Goal: Transaction & Acquisition: Subscribe to service/newsletter

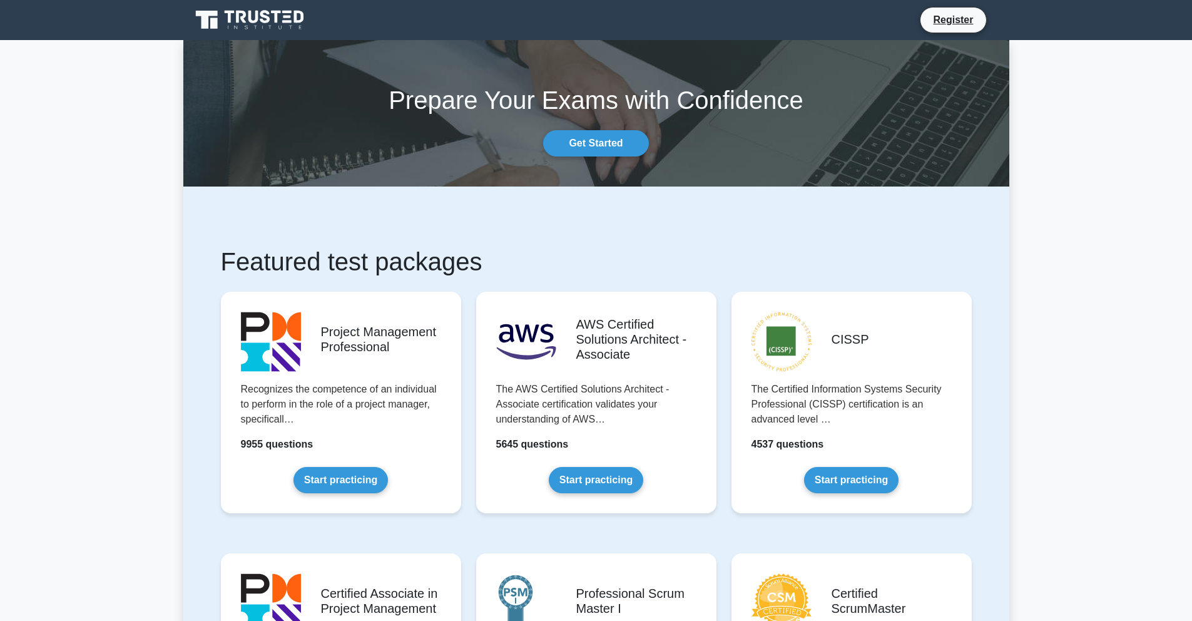
click at [300, 20] on icon at bounding box center [300, 17] width 10 height 13
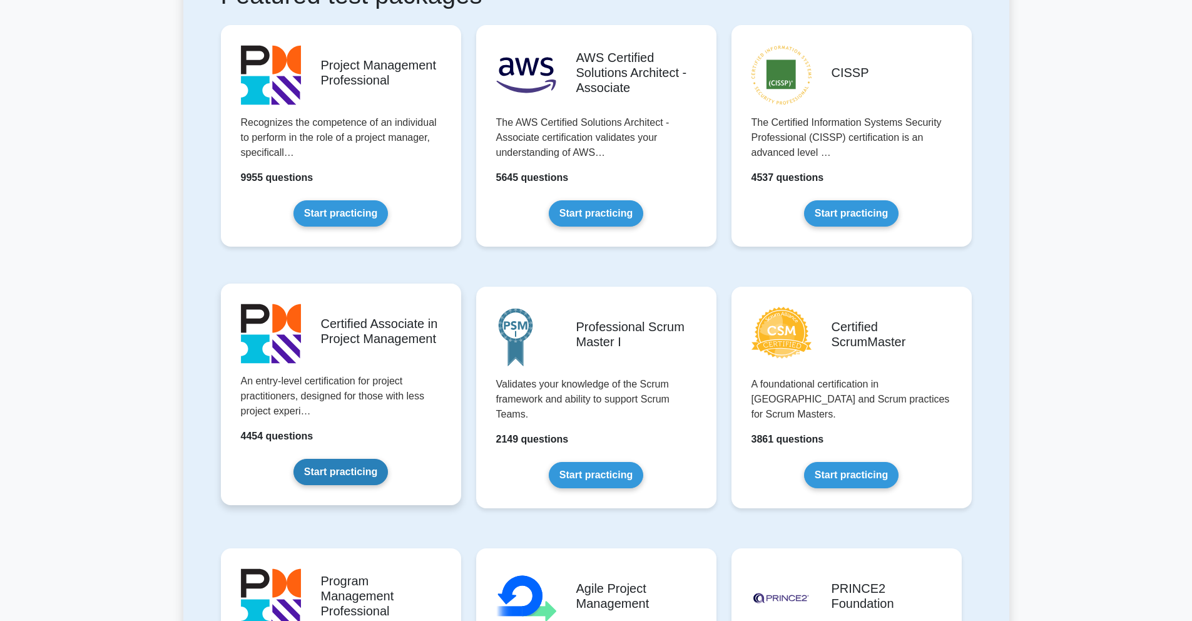
scroll to position [432, 0]
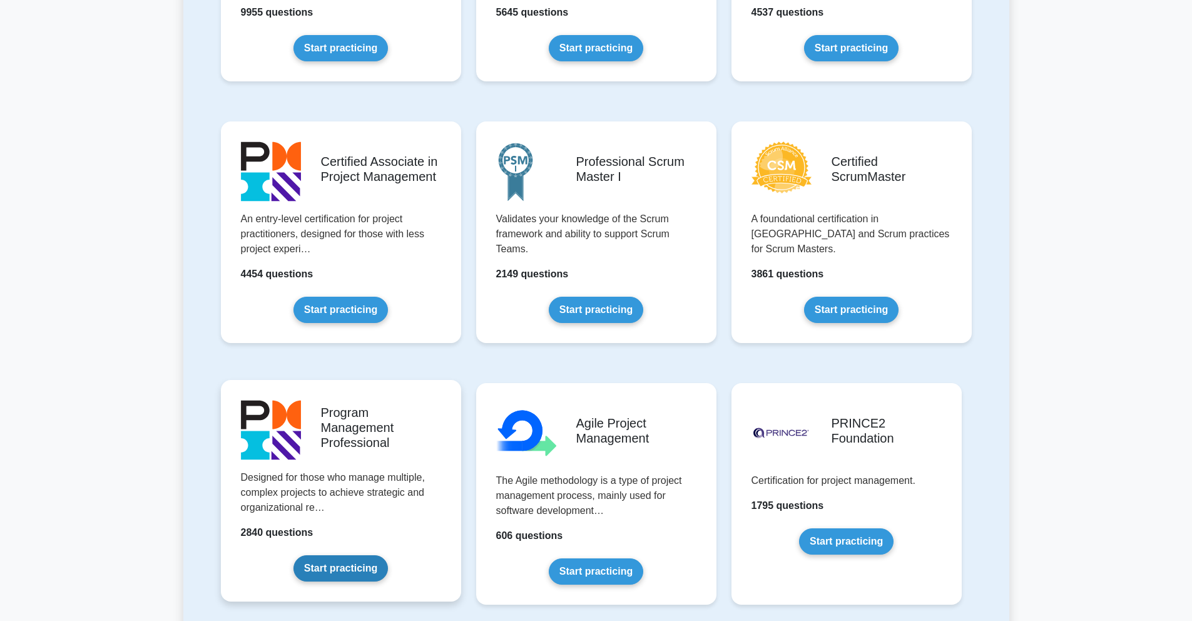
click at [337, 555] on link "Start practicing" at bounding box center [341, 568] width 95 height 26
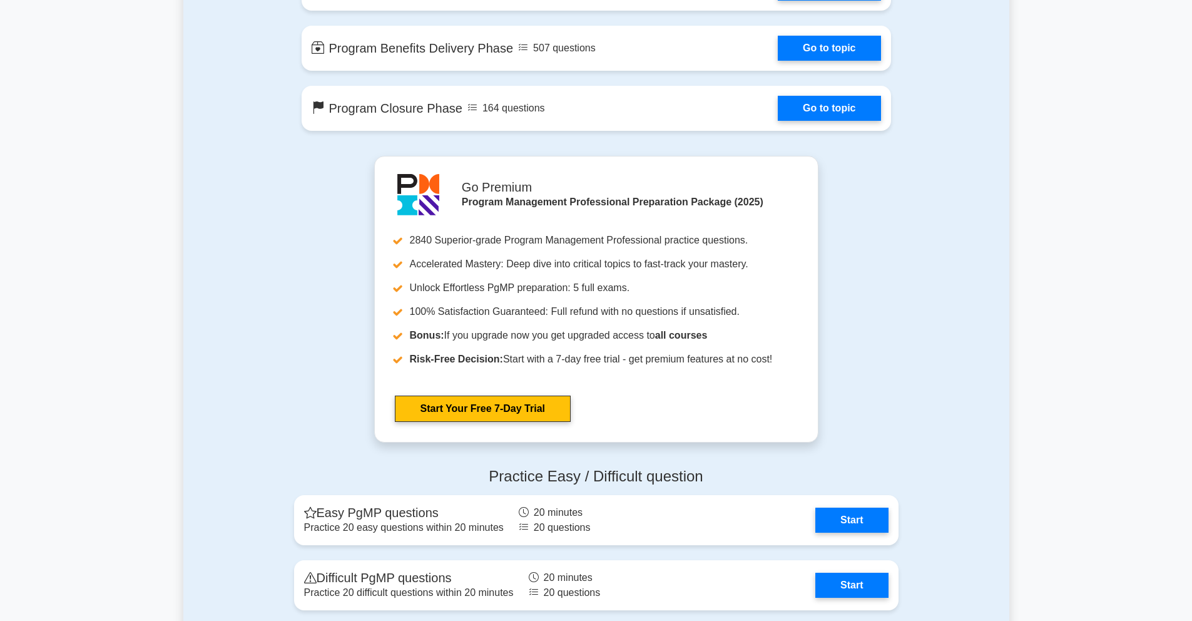
scroll to position [1452, 0]
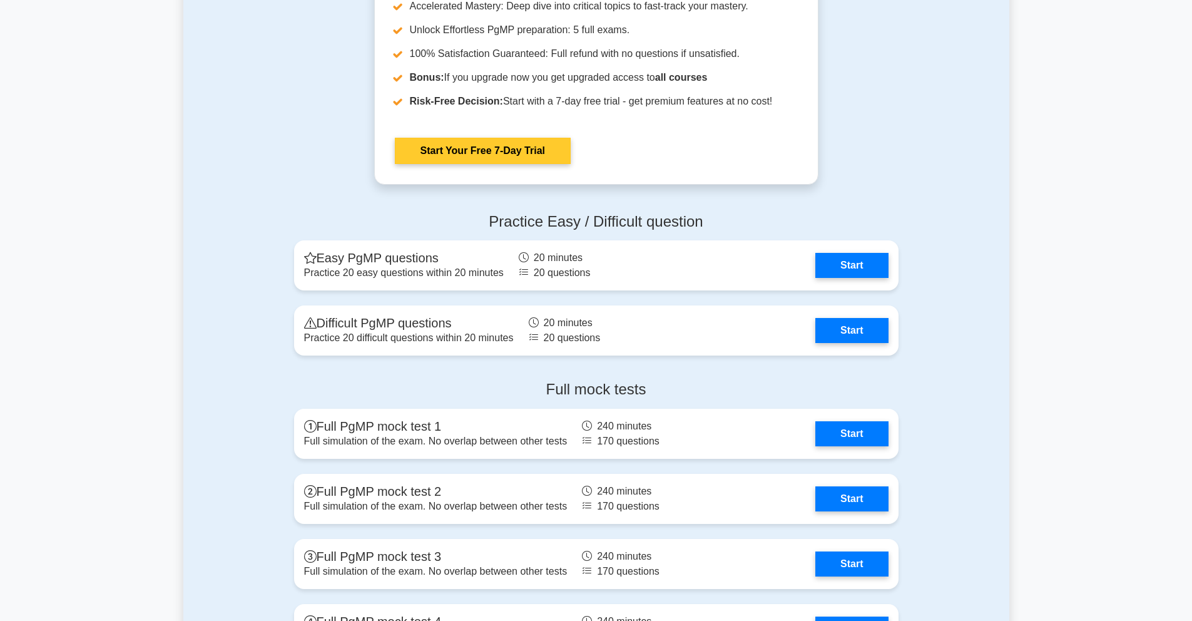
click at [534, 164] on link "Start Your Free 7-Day Trial" at bounding box center [483, 151] width 176 height 26
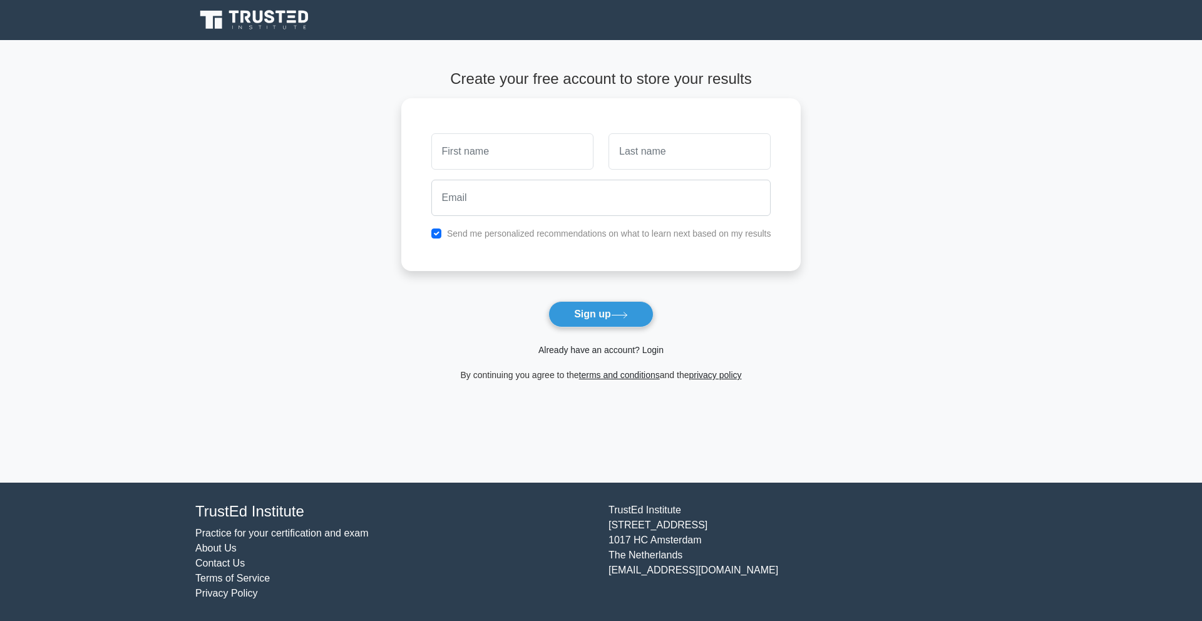
click at [613, 350] on link "Already have an account? Login" at bounding box center [600, 350] width 125 height 10
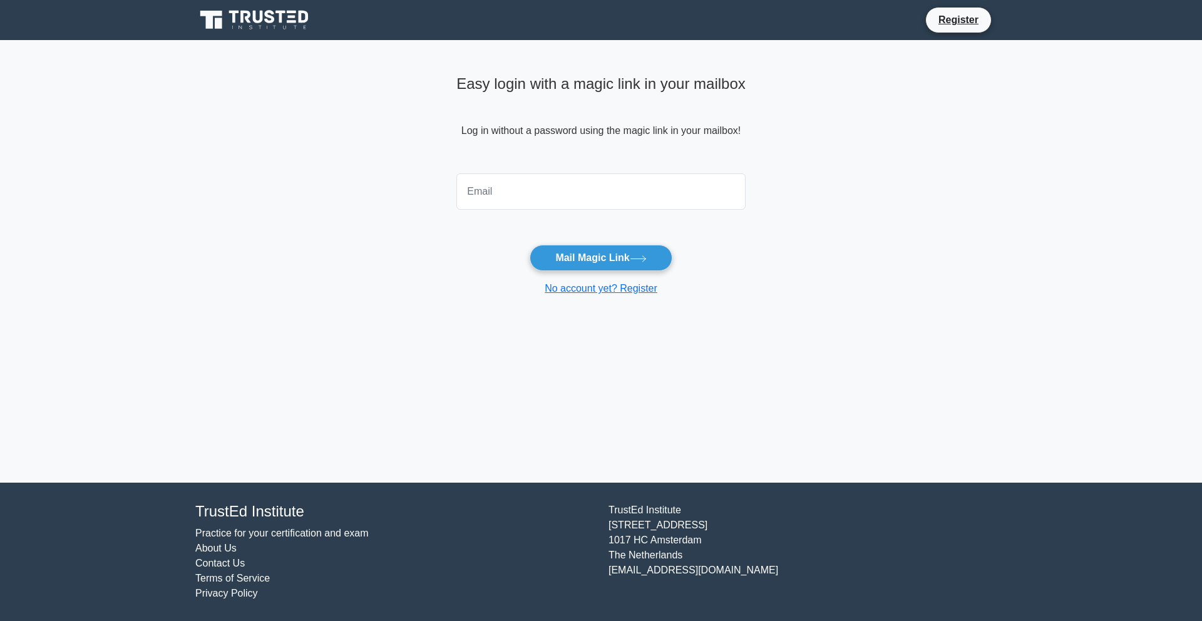
click at [615, 203] on input "email" at bounding box center [600, 191] width 289 height 36
click at [608, 210] on div "david.a.dunn@exprealty.com" at bounding box center [601, 191] width 304 height 46
click at [607, 190] on input "david.a.dunn@exprealty.com" at bounding box center [600, 191] width 289 height 36
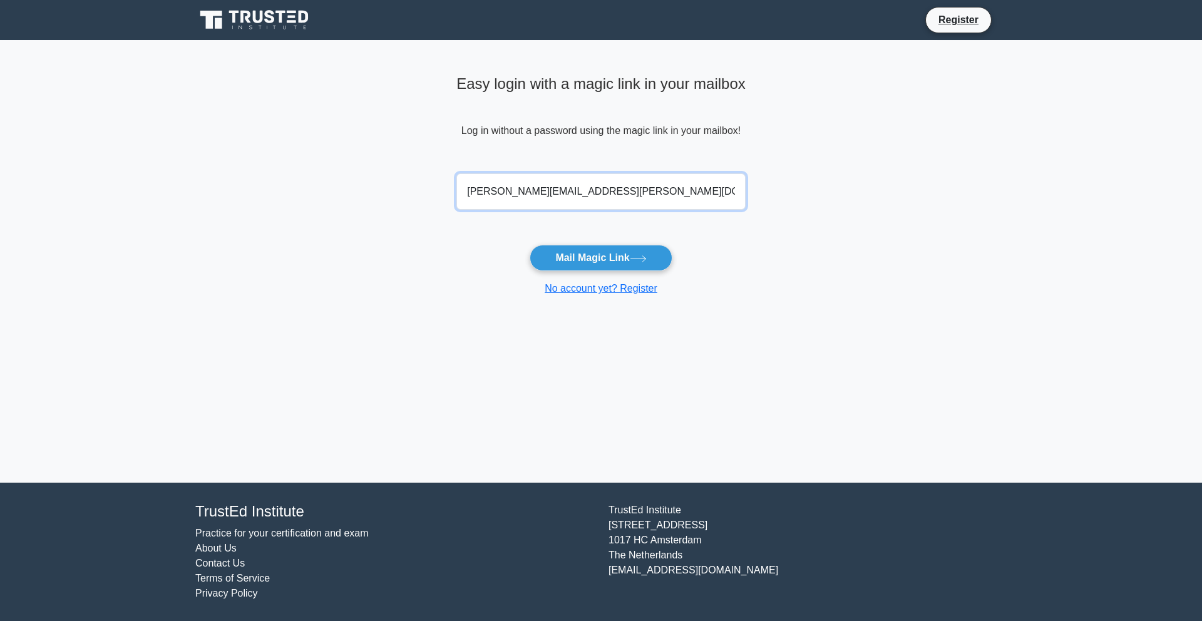
drag, startPoint x: 558, startPoint y: 188, endPoint x: 557, endPoint y: 200, distance: 11.9
click at [558, 193] on input "david.a.dunn@exprealty.com" at bounding box center [600, 191] width 289 height 36
click at [557, 200] on input "david.a.dunn@exprealty.com" at bounding box center [600, 191] width 289 height 36
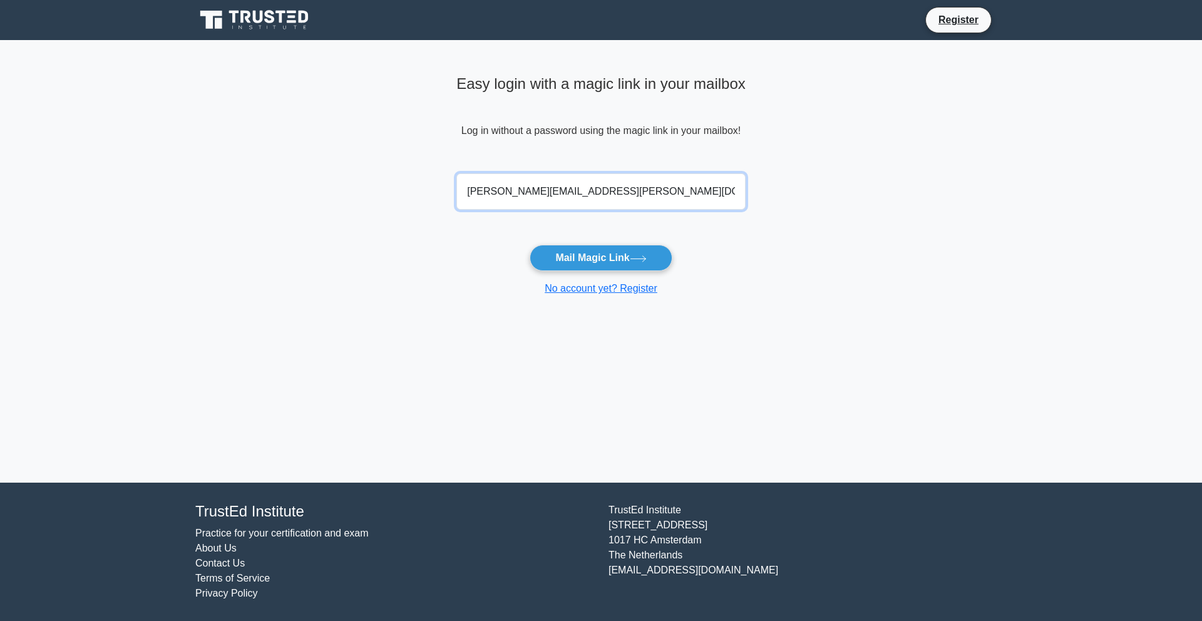
type input "DCGDUNN@OUTLOOK.COM"
click at [715, 259] on form "DCGDUNN@OUTLOOK.COM Mail Magic Link No account yet? Register" at bounding box center [600, 232] width 289 height 128
click at [610, 255] on button "Mail Magic Link" at bounding box center [601, 258] width 142 height 26
